Goal: Information Seeking & Learning: Stay updated

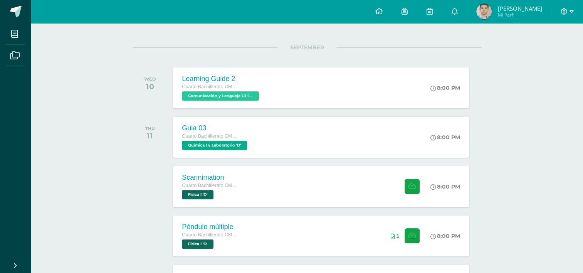
scroll to position [10, 0]
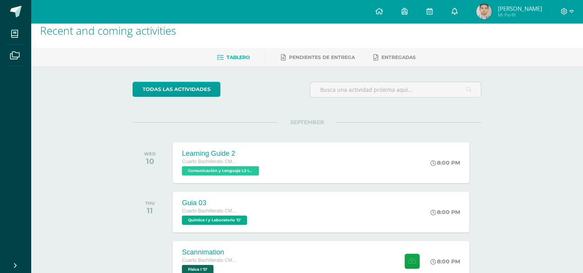
click at [450, 12] on link at bounding box center [454, 11] width 25 height 23
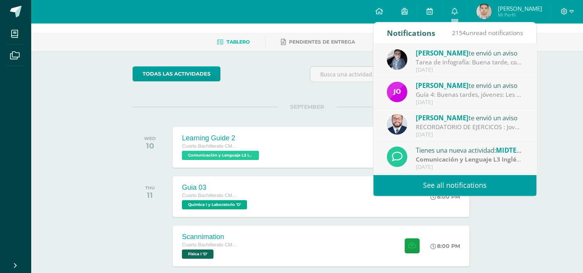
scroll to position [41, 0]
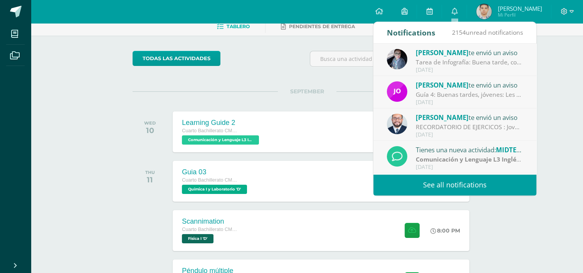
click at [438, 179] on link "See all notifications" at bounding box center [454, 184] width 163 height 21
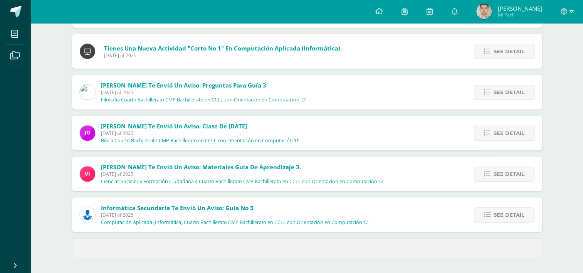
scroll to position [289, 0]
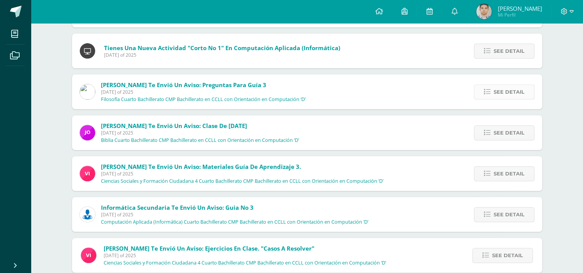
click at [496, 92] on span "See detail" at bounding box center [508, 92] width 31 height 14
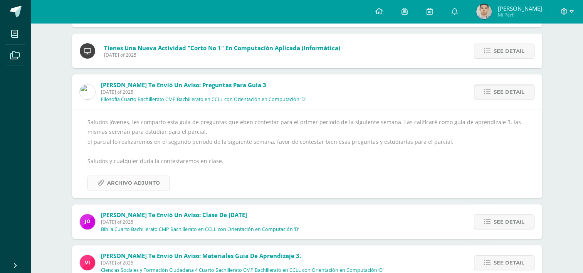
click at [116, 184] on span "Archivo Adjunto" at bounding box center [133, 183] width 53 height 14
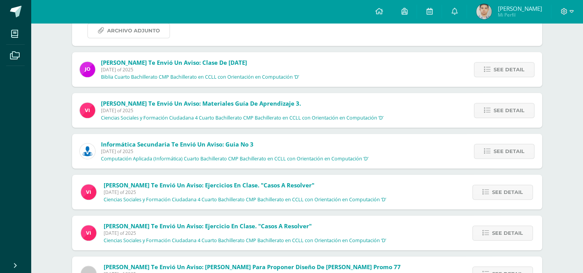
scroll to position [443, 0]
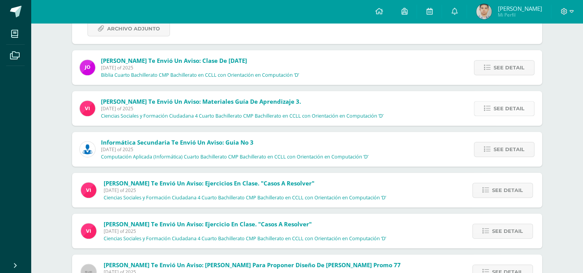
click at [495, 112] on span "See detail" at bounding box center [508, 108] width 31 height 14
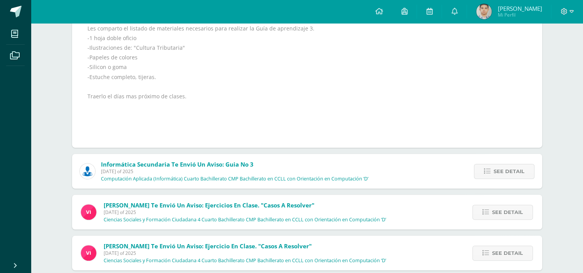
scroll to position [408, 0]
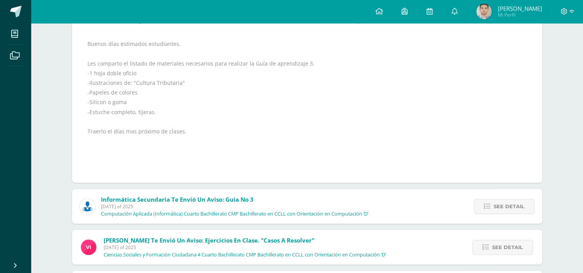
click at [472, 163] on div "Buenos días estimados estudiantes. Les comparto el listado de materiales necesa…" at bounding box center [306, 107] width 439 height 136
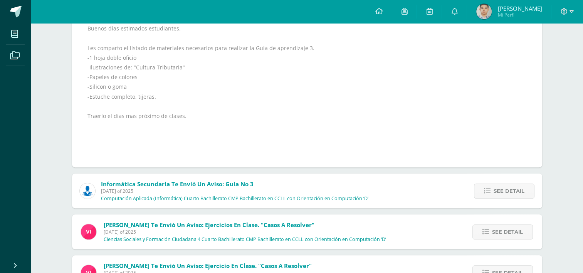
scroll to position [439, 0]
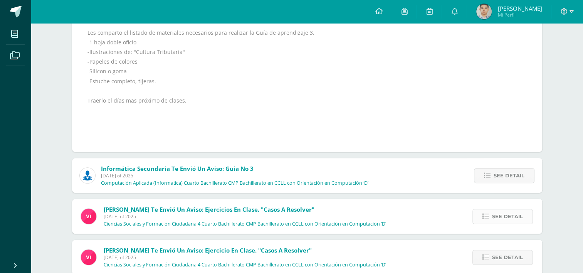
click at [504, 219] on span "See detail" at bounding box center [507, 216] width 31 height 14
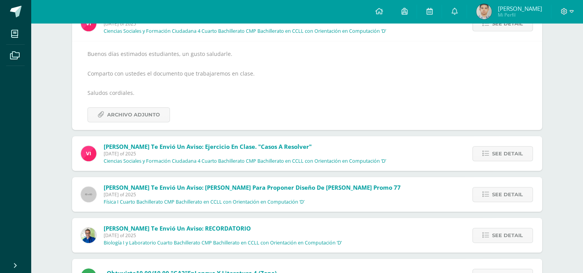
scroll to position [404, 0]
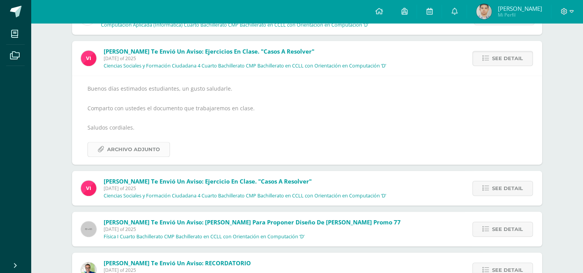
click at [142, 149] on span "Archivo Adjunto" at bounding box center [133, 149] width 53 height 14
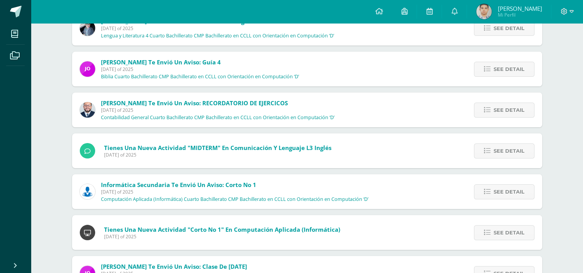
scroll to position [0, 0]
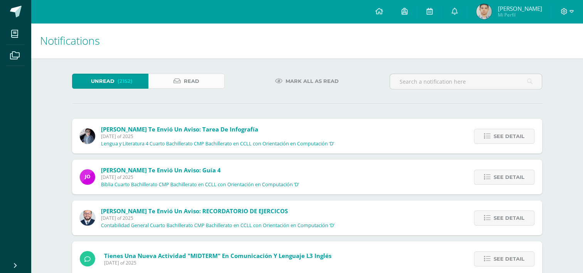
click at [176, 86] on link "Read" at bounding box center [186, 81] width 76 height 15
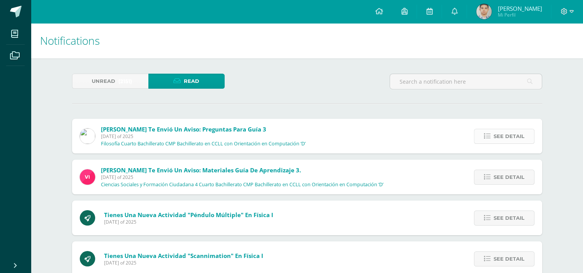
click at [478, 133] on link "See detail" at bounding box center [504, 136] width 60 height 15
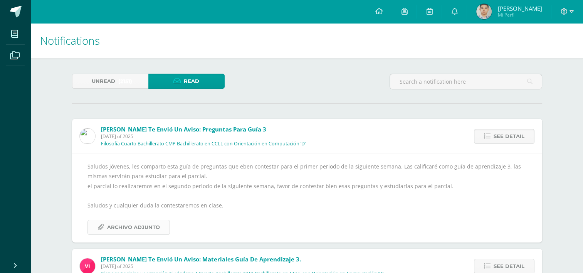
click at [128, 223] on span "Archivo Adjunto" at bounding box center [133, 227] width 53 height 14
